Goal: Communication & Community: Answer question/provide support

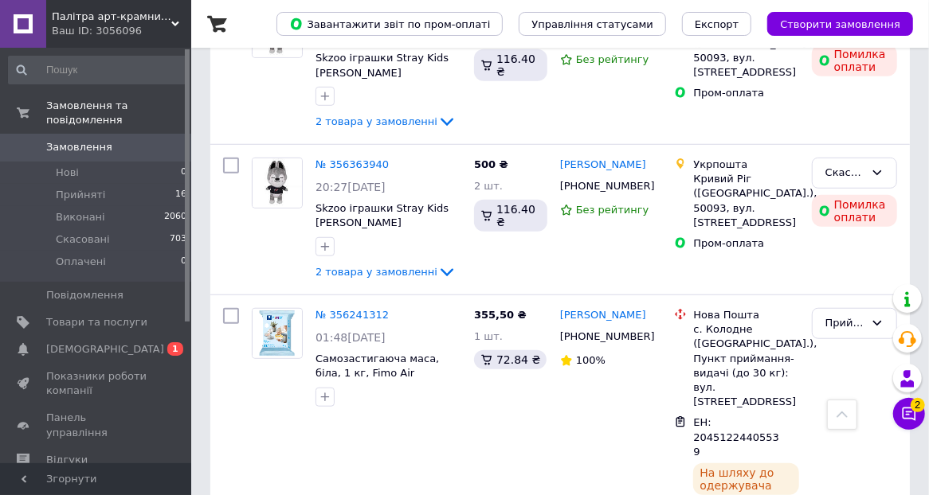
scroll to position [557, 0]
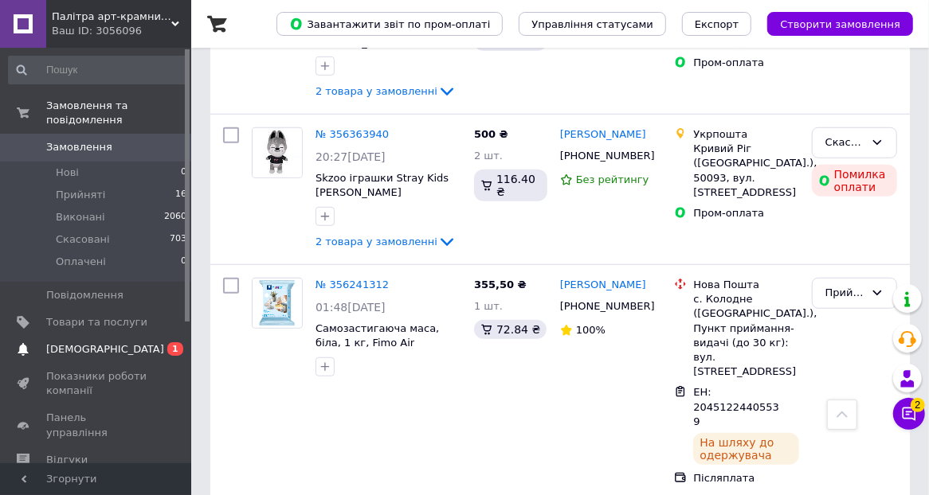
click at [80, 343] on span "[DEMOGRAPHIC_DATA]" at bounding box center [105, 350] width 118 height 14
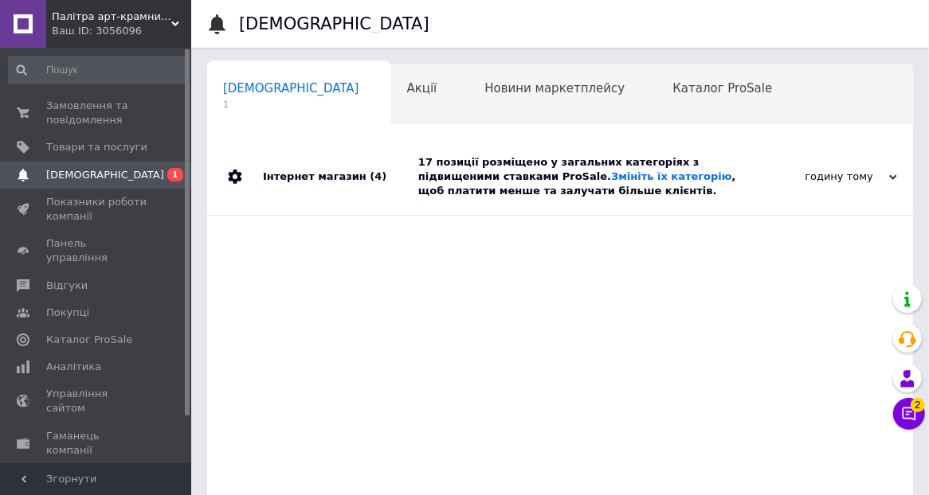
scroll to position [0, 7]
click at [49, 113] on span "Замовлення та повідомлення" at bounding box center [96, 113] width 101 height 29
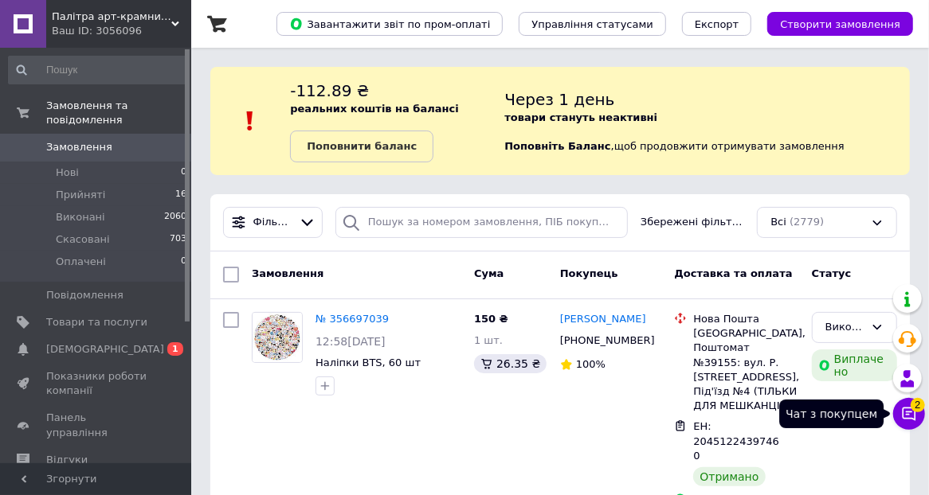
click at [918, 421] on button "Чат з покупцем 2" at bounding box center [909, 414] width 32 height 32
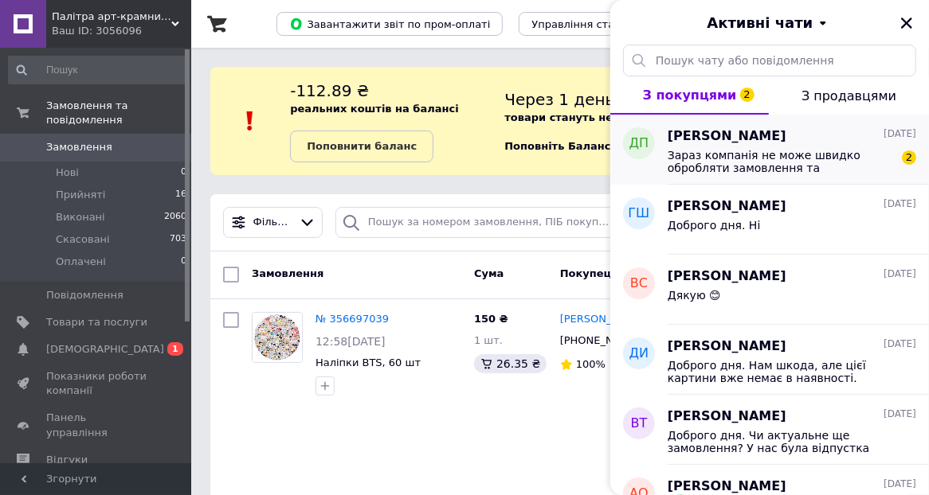
click at [797, 152] on span "Зараз компанія не може швидко обробляти замовлення та повідомлення, оскільки за…" at bounding box center [781, 161] width 226 height 25
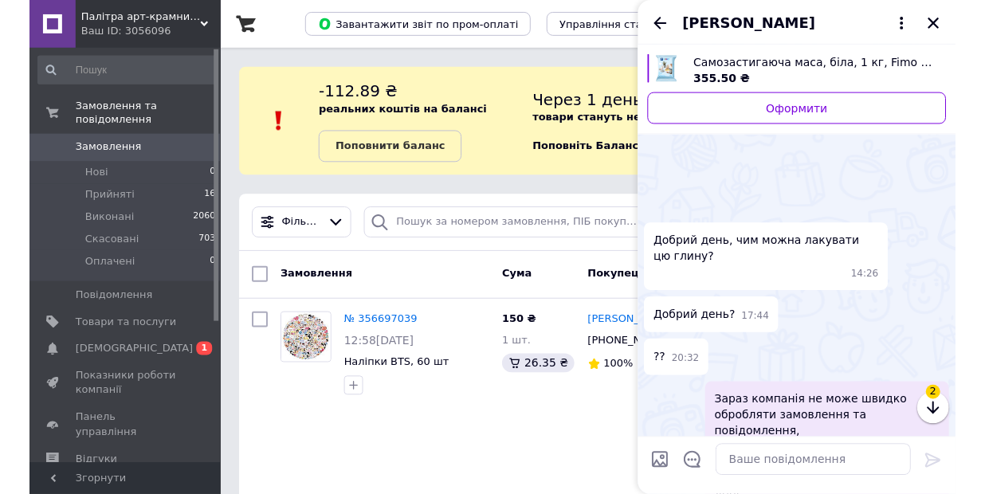
scroll to position [1305, 0]
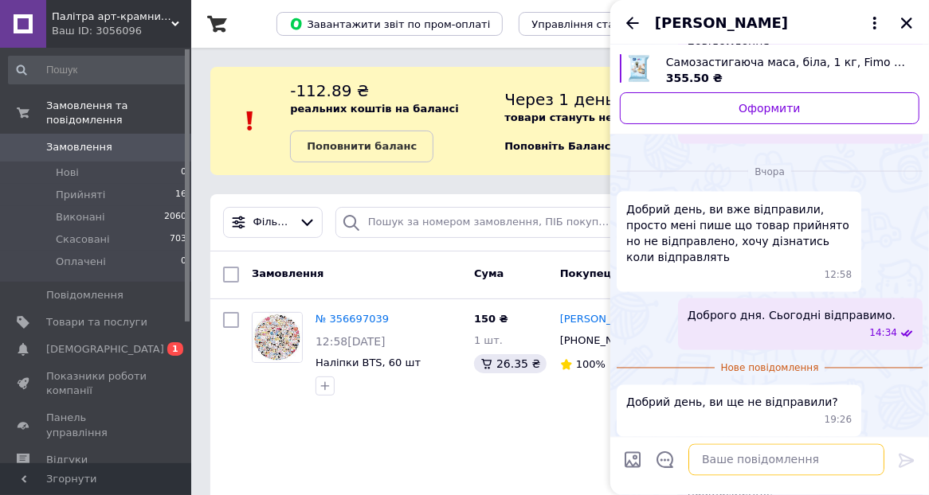
click at [733, 456] on textarea at bounding box center [786, 461] width 196 height 32
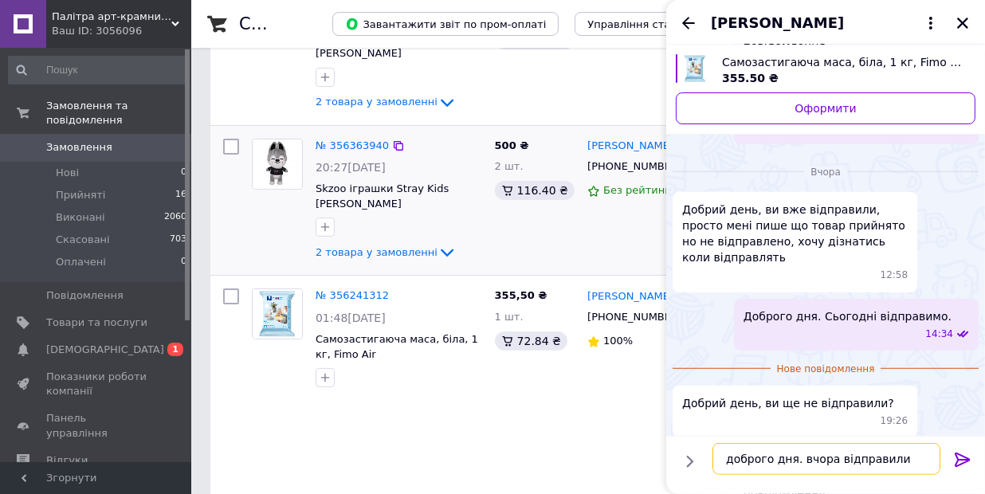
scroll to position [557, 0]
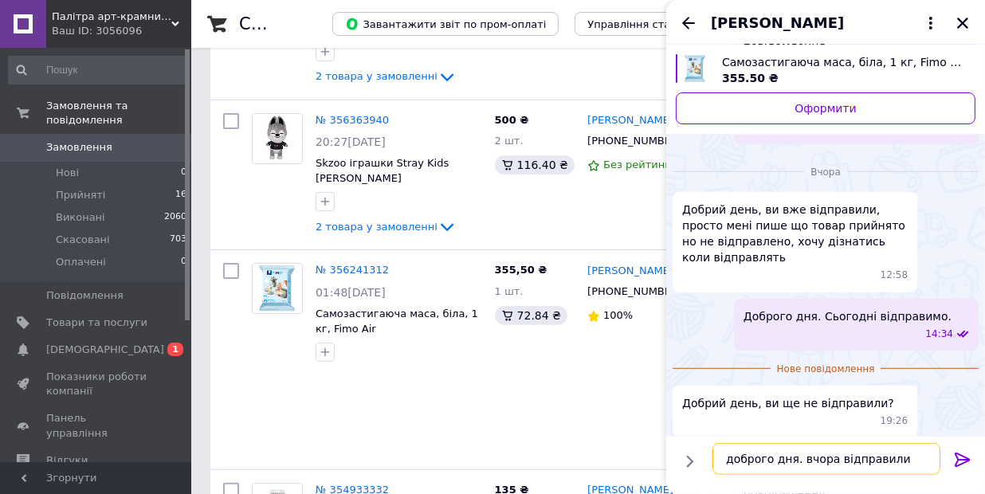
type textarea "доброго дня. вчора відправили"
click at [940, 458] on icon at bounding box center [962, 459] width 19 height 19
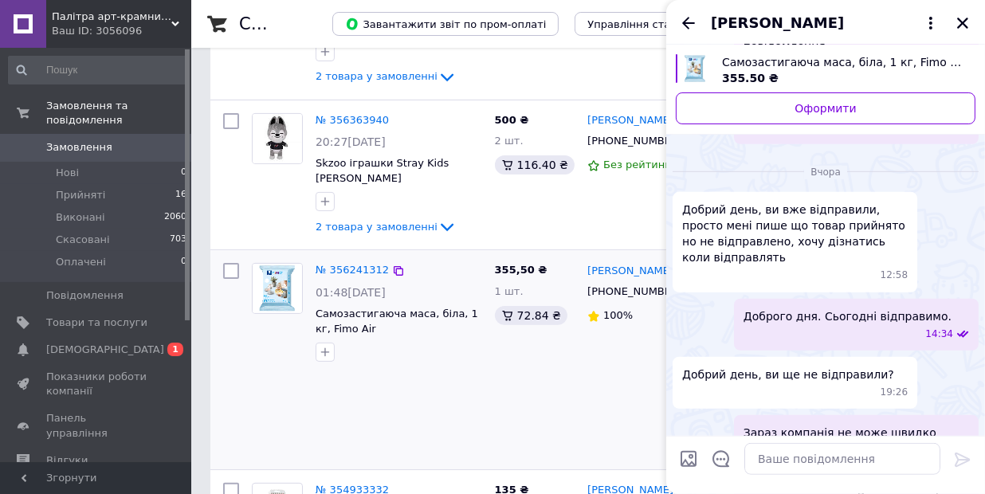
click at [447, 339] on div at bounding box center [398, 351] width 173 height 25
click at [940, 19] on button "Закрити" at bounding box center [962, 23] width 19 height 19
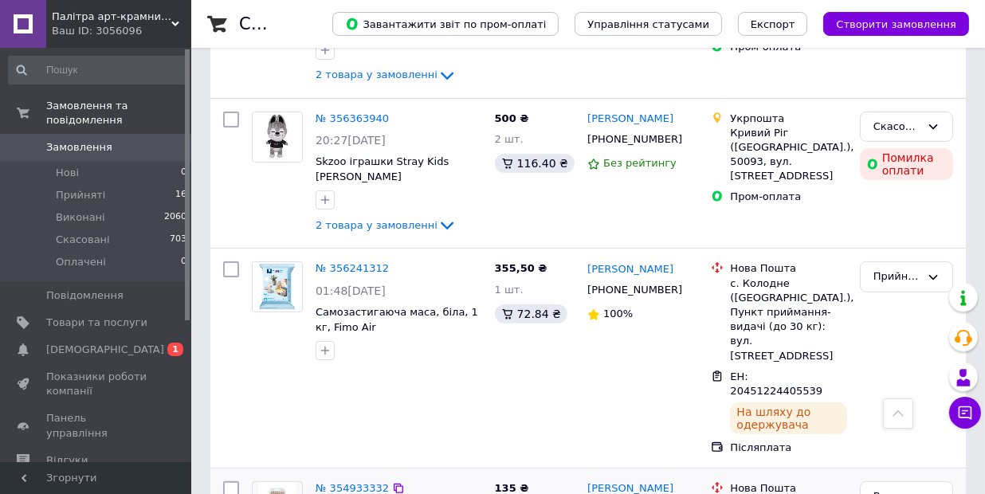
scroll to position [637, 0]
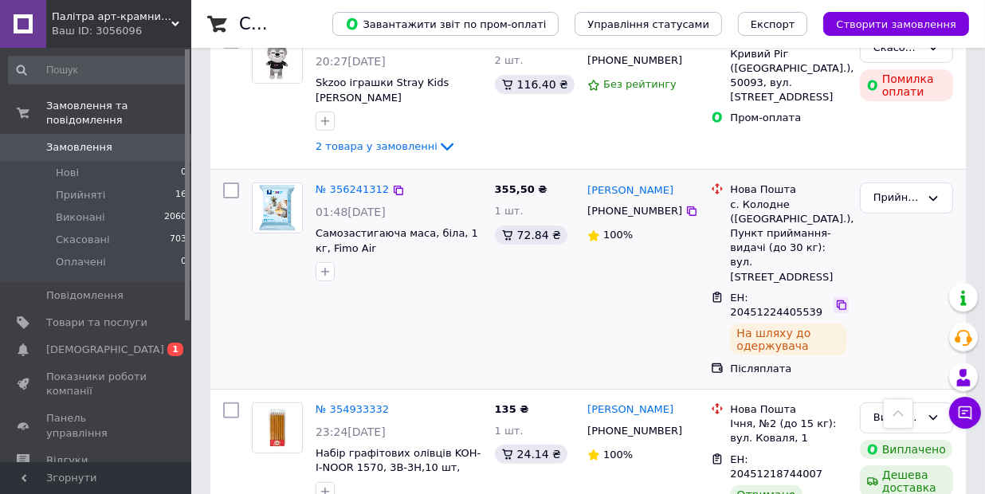
click at [835, 299] on icon at bounding box center [841, 305] width 13 height 13
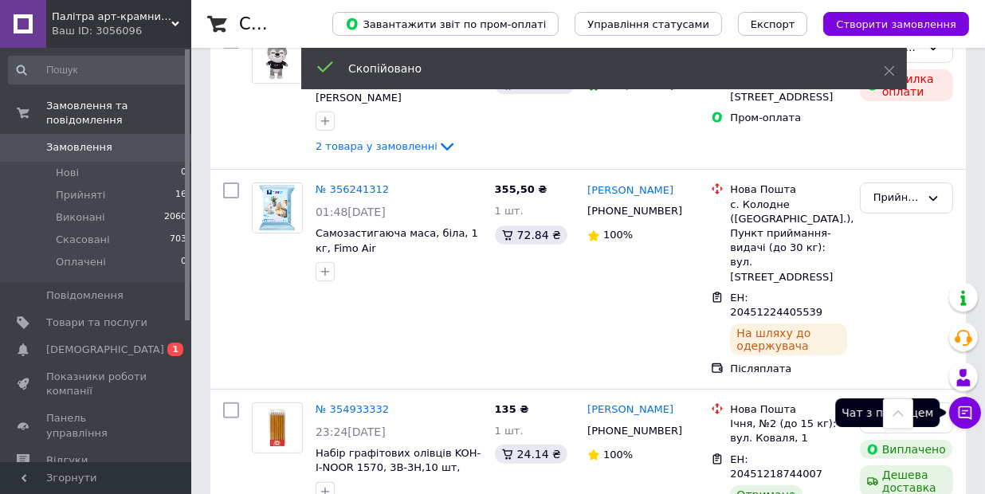
click at [940, 417] on icon at bounding box center [965, 413] width 14 height 14
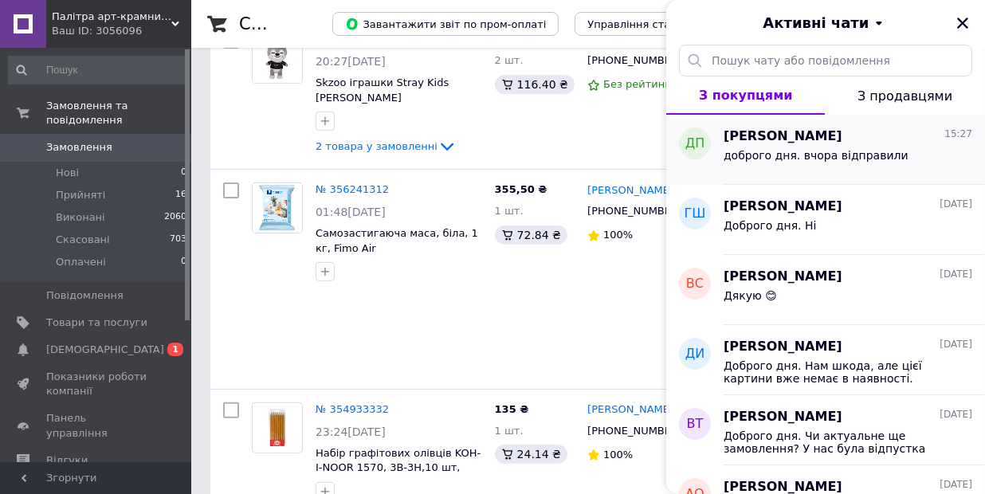
click at [770, 158] on span "доброго дня. вчора відправили" at bounding box center [815, 155] width 185 height 13
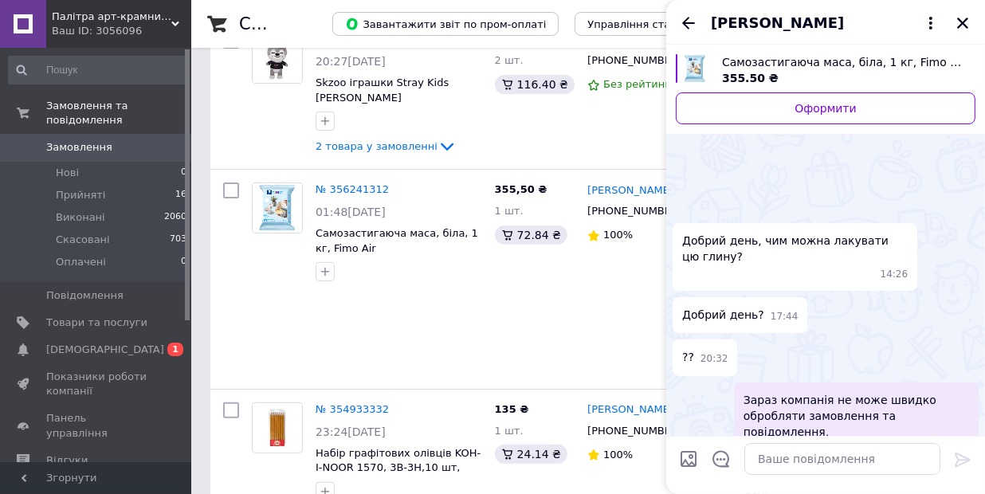
scroll to position [1361, 0]
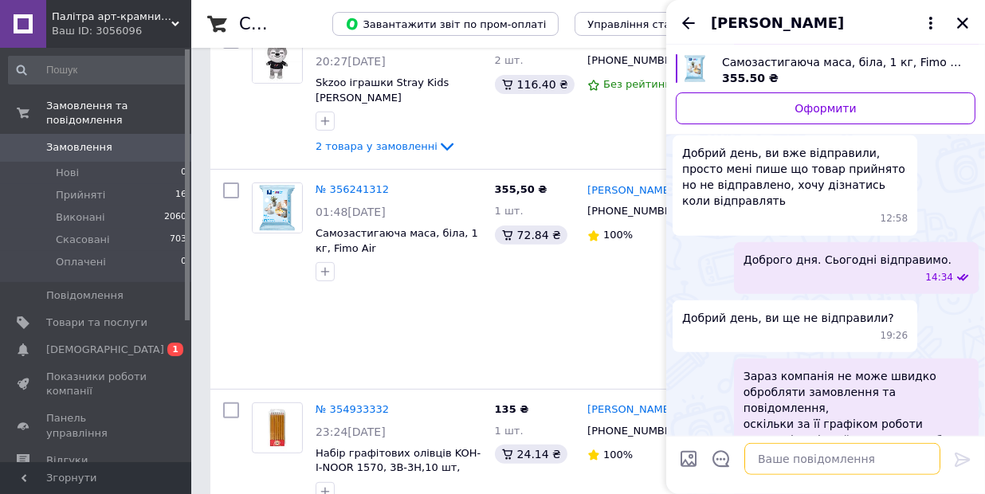
click at [769, 456] on textarea at bounding box center [842, 459] width 196 height 32
paste textarea "20451224405539"
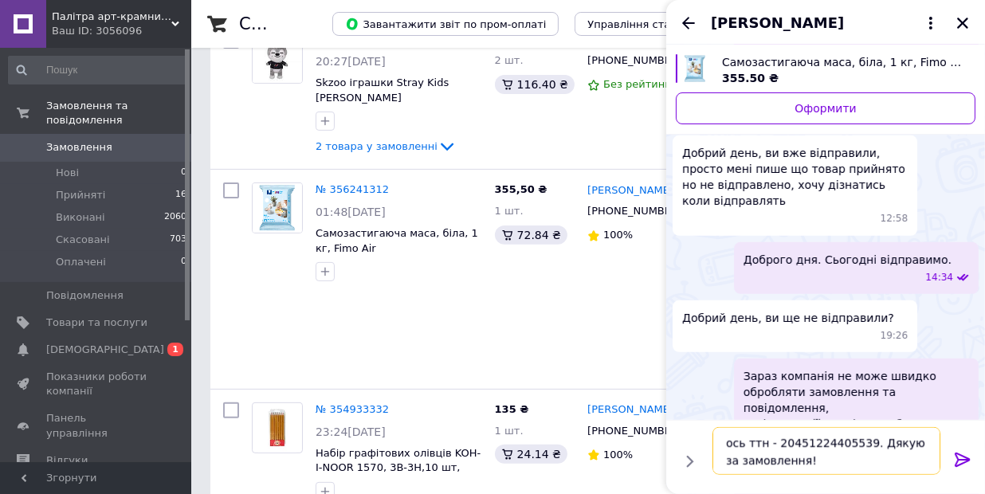
type textarea "ось ттн - 20451224405539. Дякую за замовлення!"
click at [940, 459] on icon at bounding box center [961, 459] width 15 height 14
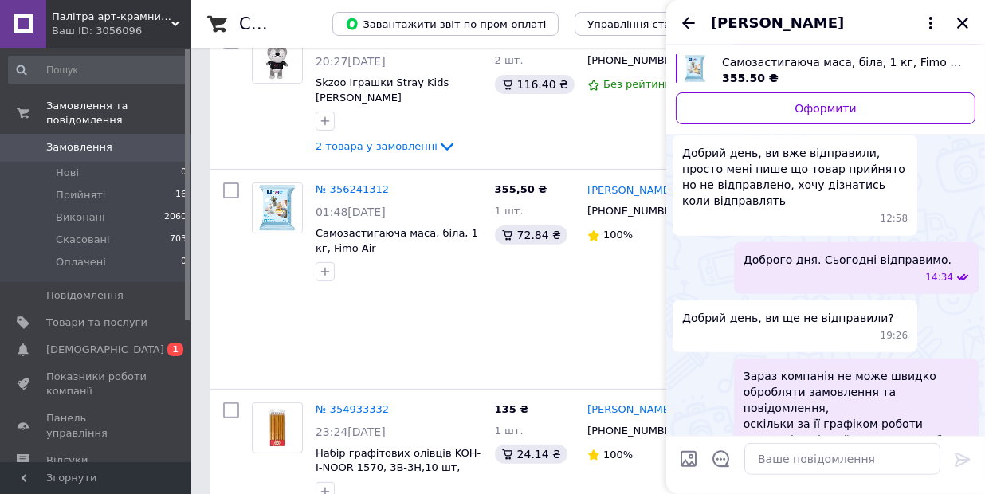
scroll to position [1395, 0]
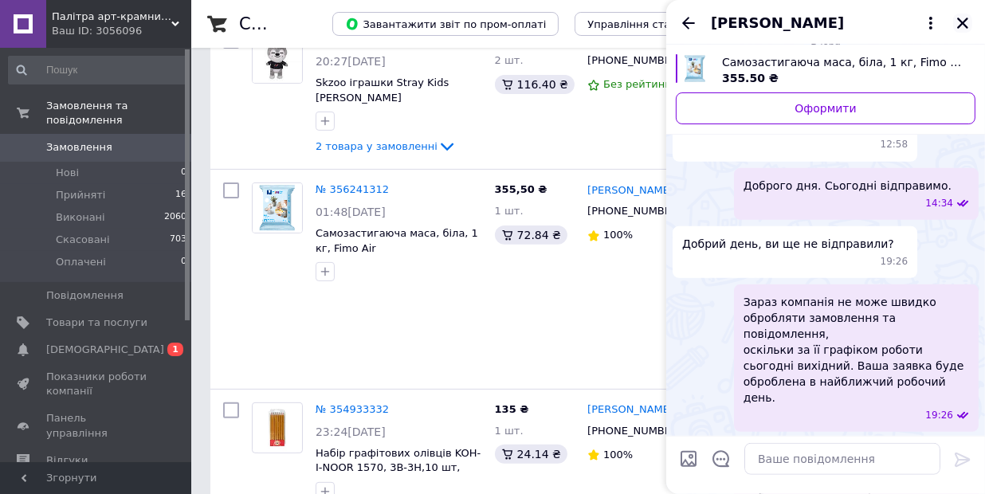
click at [940, 18] on icon "Закрити" at bounding box center [962, 23] width 14 height 14
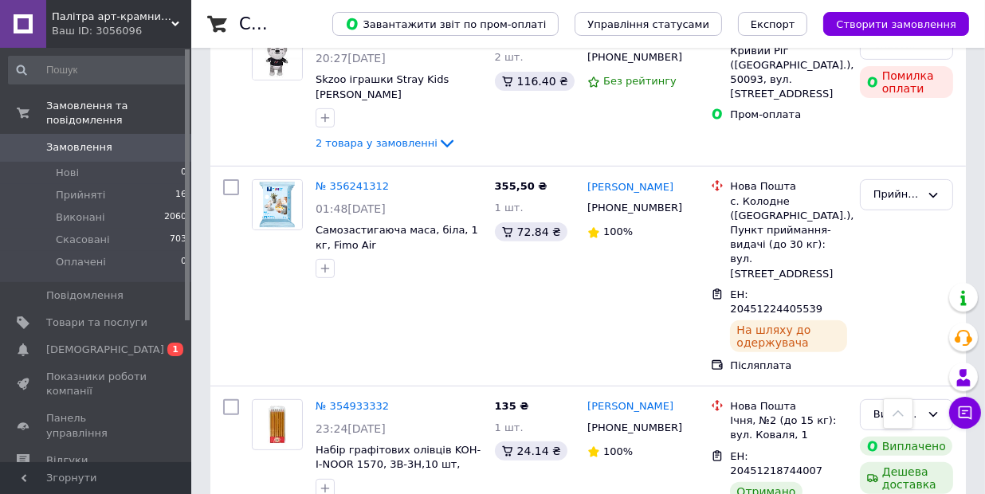
scroll to position [796, 0]
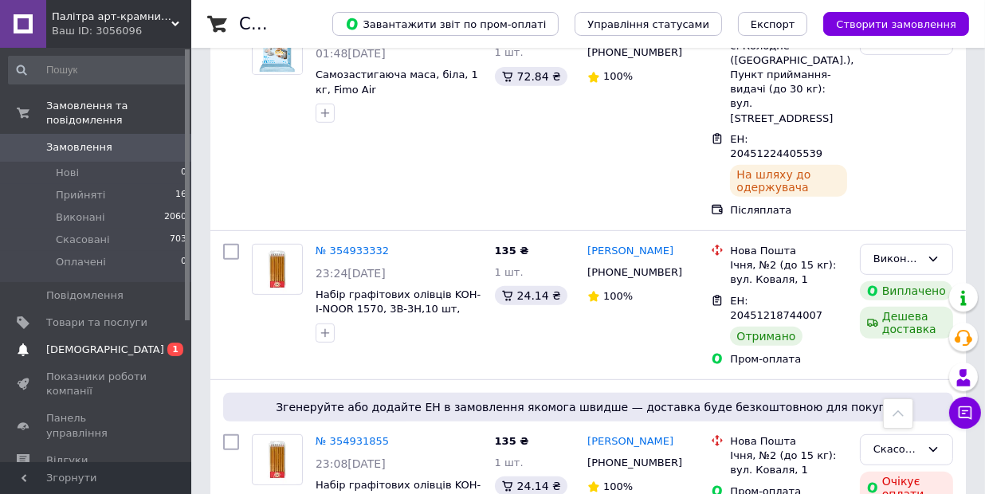
click at [88, 343] on span "[DEMOGRAPHIC_DATA]" at bounding box center [105, 350] width 118 height 14
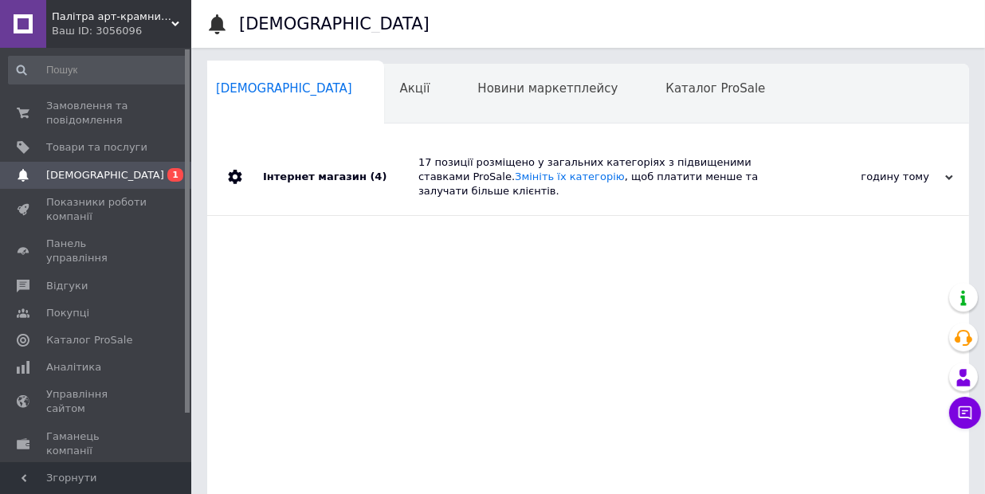
scroll to position [0, 7]
click at [69, 107] on span "Замовлення та повідомлення" at bounding box center [96, 113] width 101 height 29
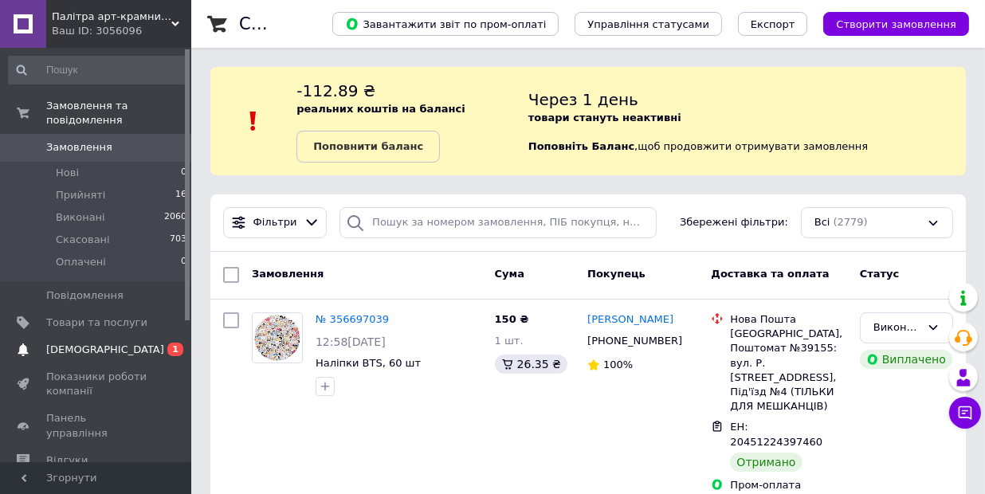
click at [65, 343] on span "[DEMOGRAPHIC_DATA]" at bounding box center [105, 350] width 118 height 14
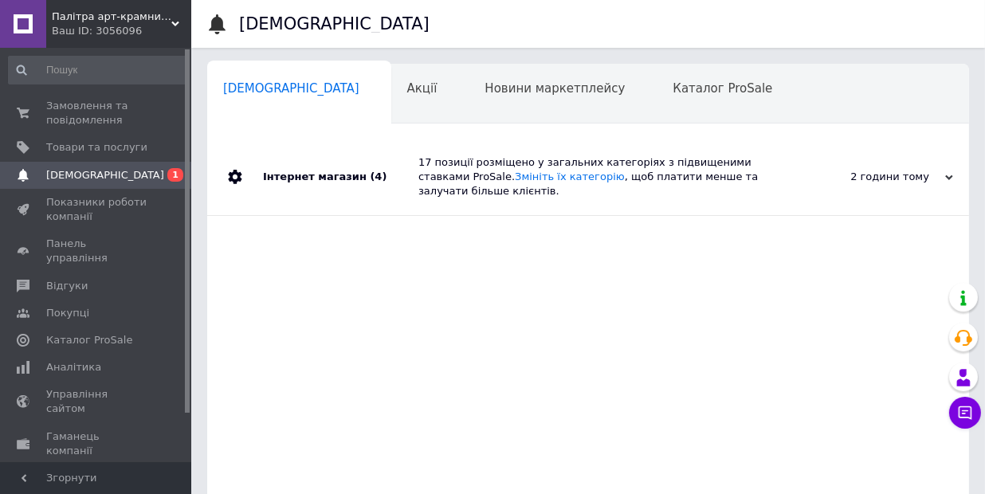
scroll to position [0, 7]
click at [70, 121] on span "Замовлення та повідомлення" at bounding box center [96, 113] width 101 height 29
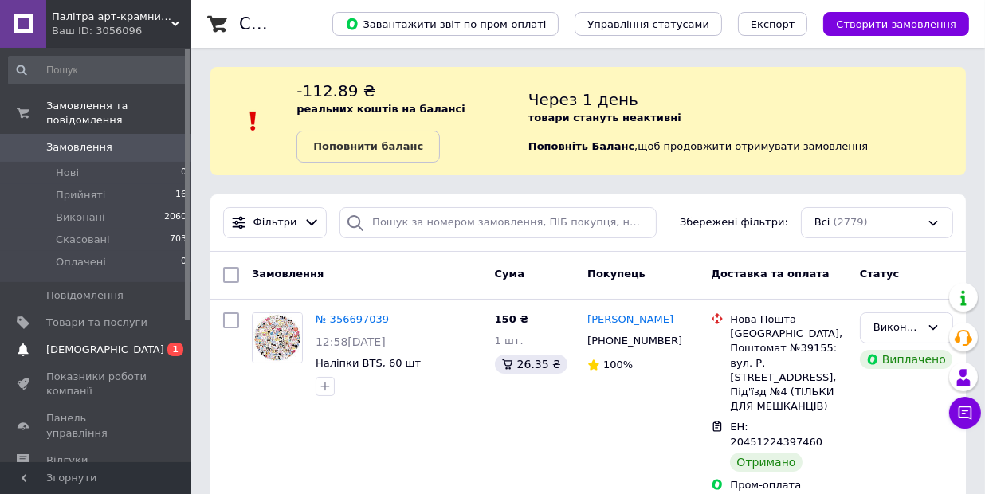
click at [88, 343] on span "[DEMOGRAPHIC_DATA]" at bounding box center [105, 350] width 118 height 14
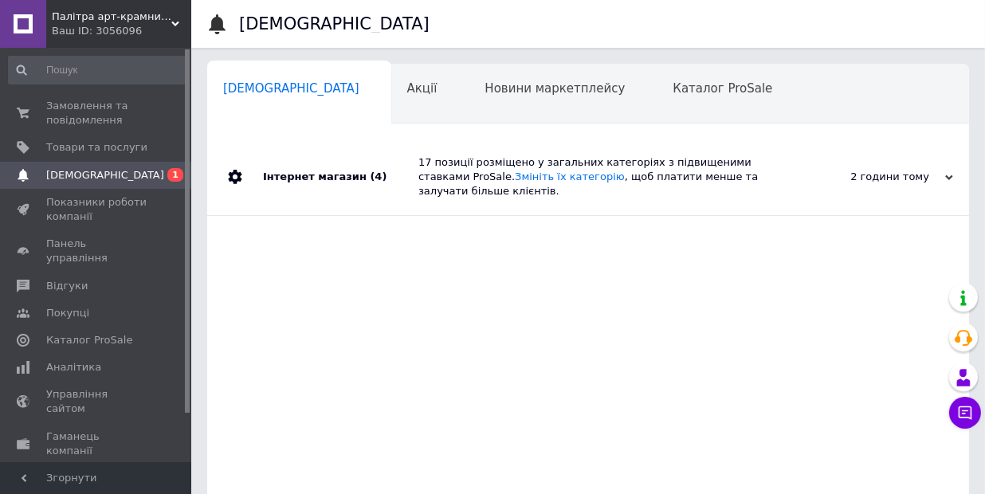
scroll to position [0, 7]
click at [66, 112] on span "Замовлення та повідомлення" at bounding box center [96, 113] width 101 height 29
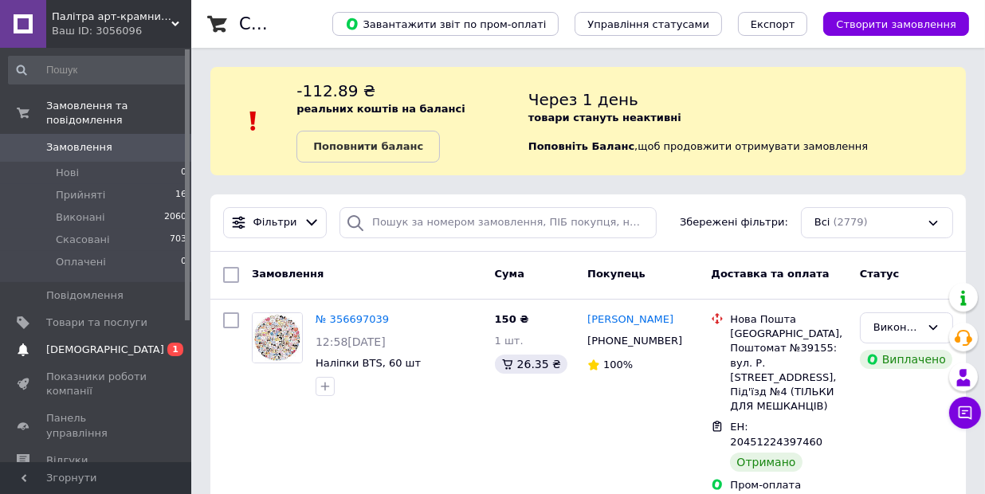
click at [76, 343] on span "[DEMOGRAPHIC_DATA]" at bounding box center [105, 350] width 118 height 14
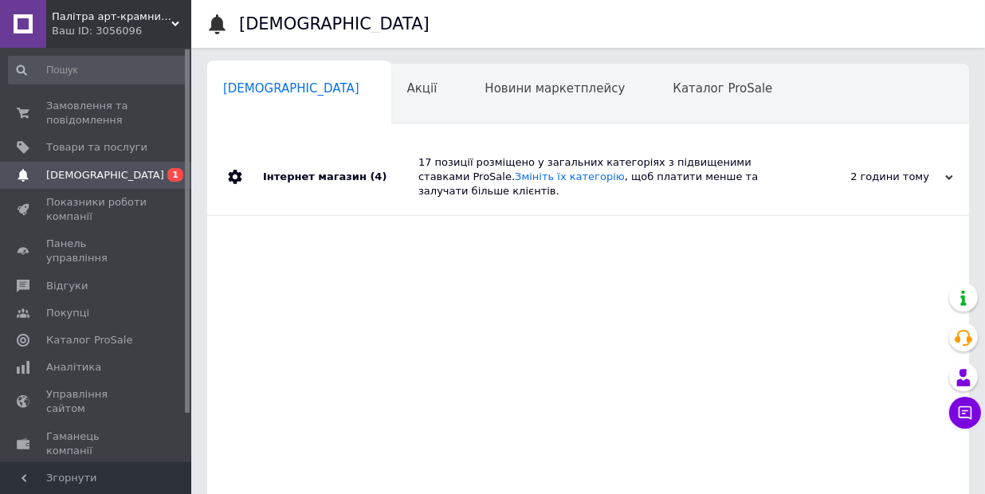
scroll to position [0, 7]
click at [627, 166] on div "17 позиції розміщено у загальних категоріях з підвищеними ставками ProSale. Змі…" at bounding box center [605, 177] width 375 height 44
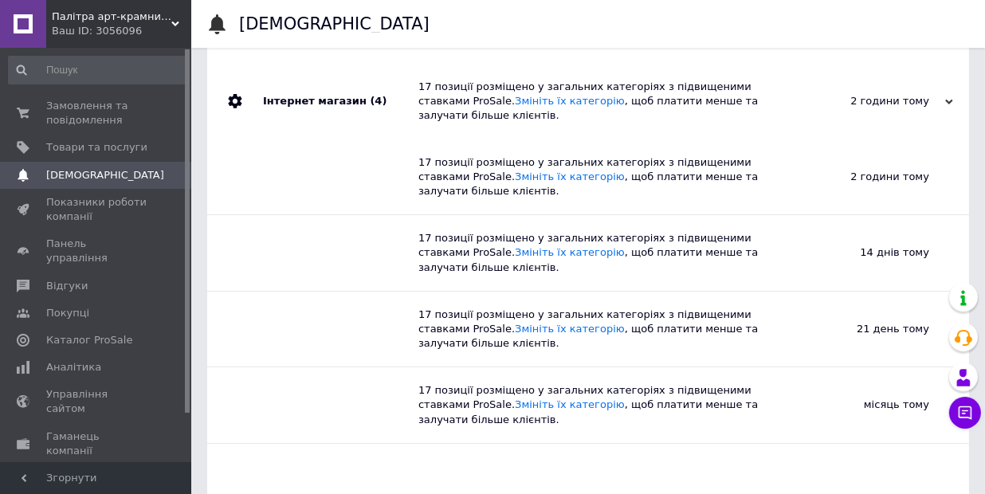
scroll to position [0, 0]
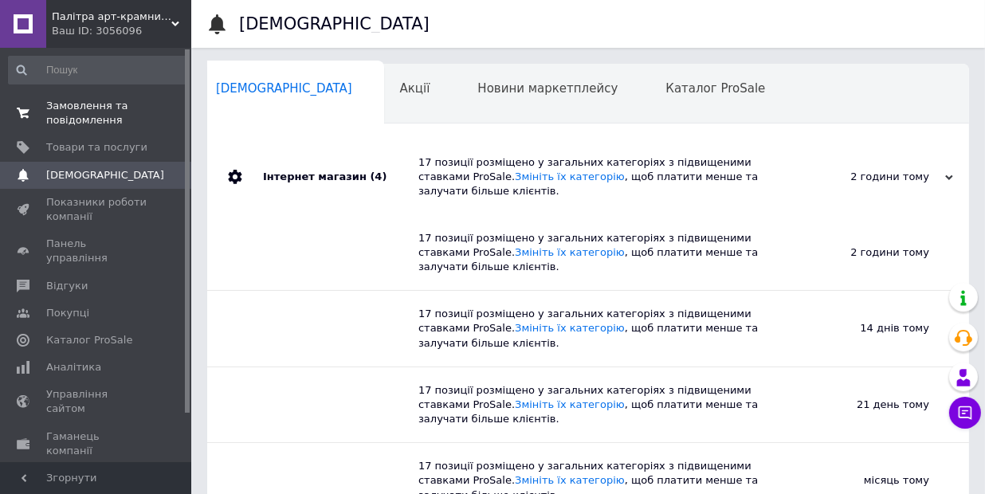
click at [78, 108] on span "Замовлення та повідомлення" at bounding box center [96, 113] width 101 height 29
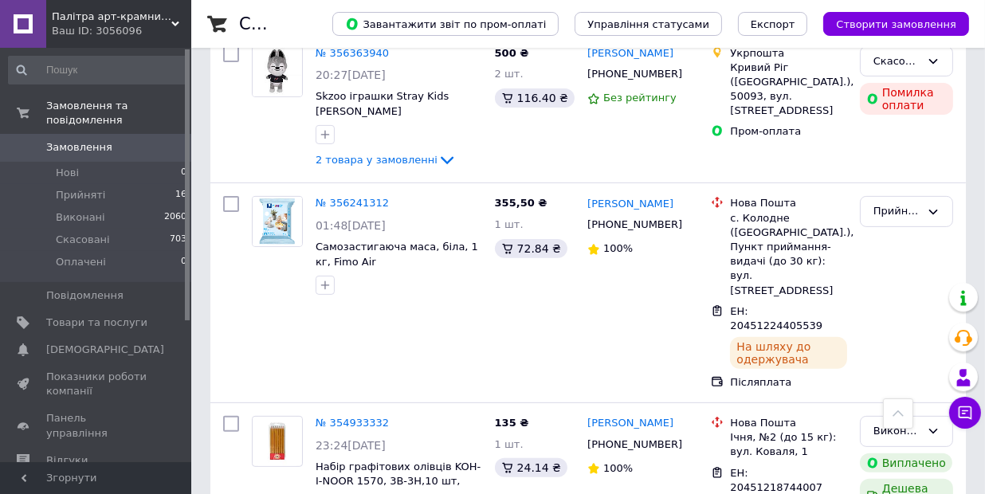
scroll to position [637, 0]
